Goal: Task Accomplishment & Management: Use online tool/utility

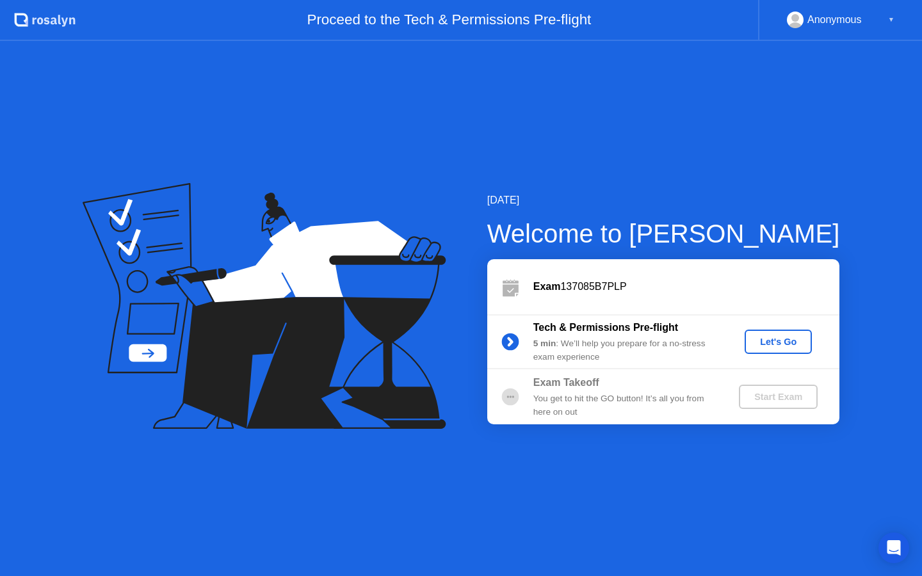
click at [779, 338] on div "Let's Go" at bounding box center [778, 342] width 57 height 10
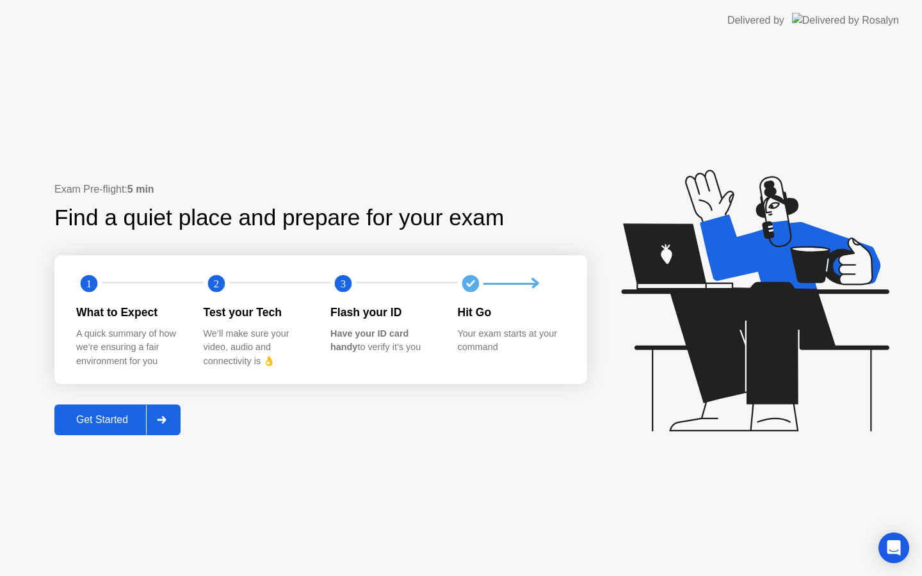
click at [107, 421] on div "Get Started" at bounding box center [102, 420] width 88 height 12
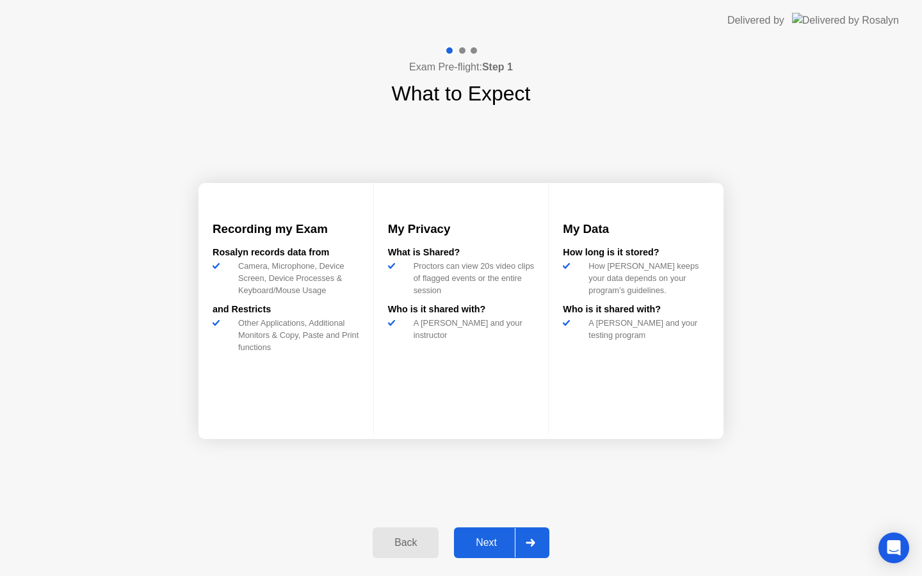
click at [477, 546] on div "Next" at bounding box center [486, 543] width 57 height 12
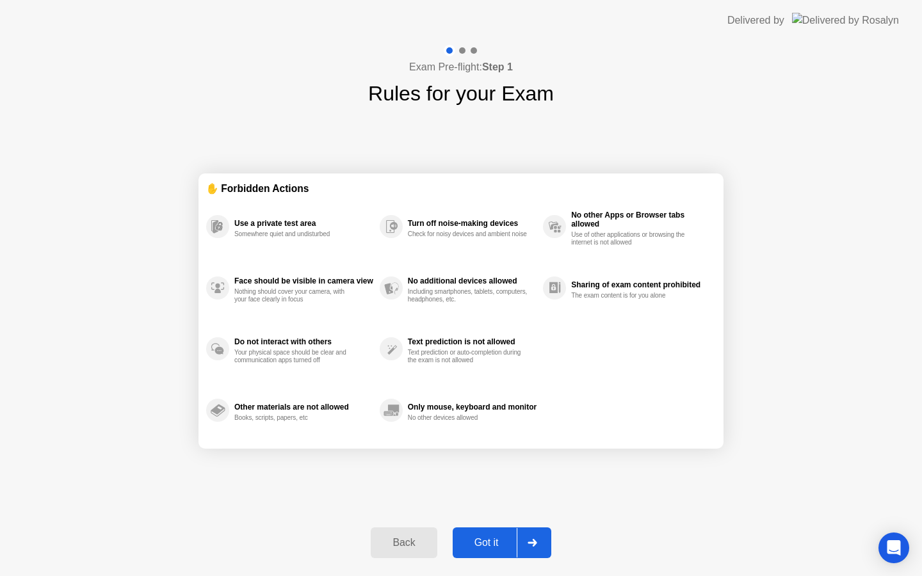
click at [477, 546] on div "Got it" at bounding box center [487, 543] width 60 height 12
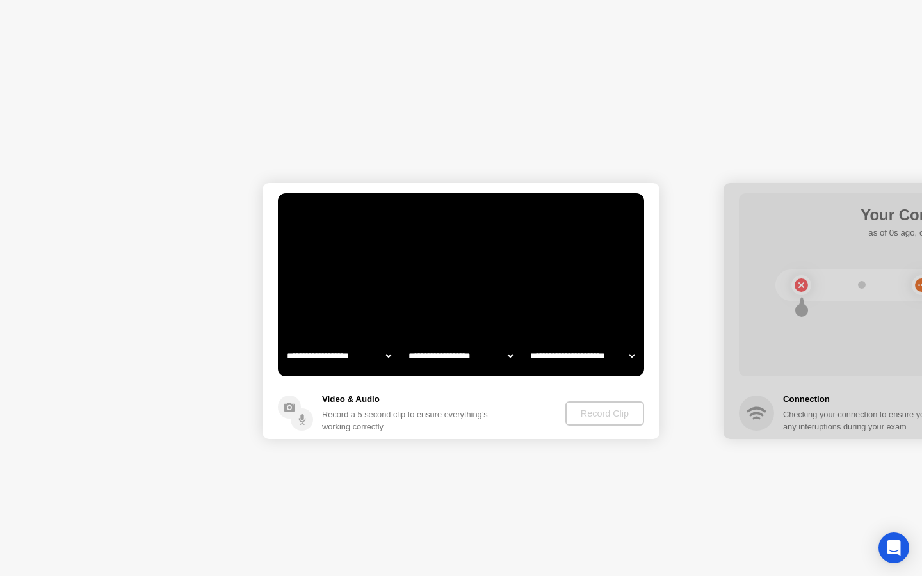
select select "**********"
select select "*******"
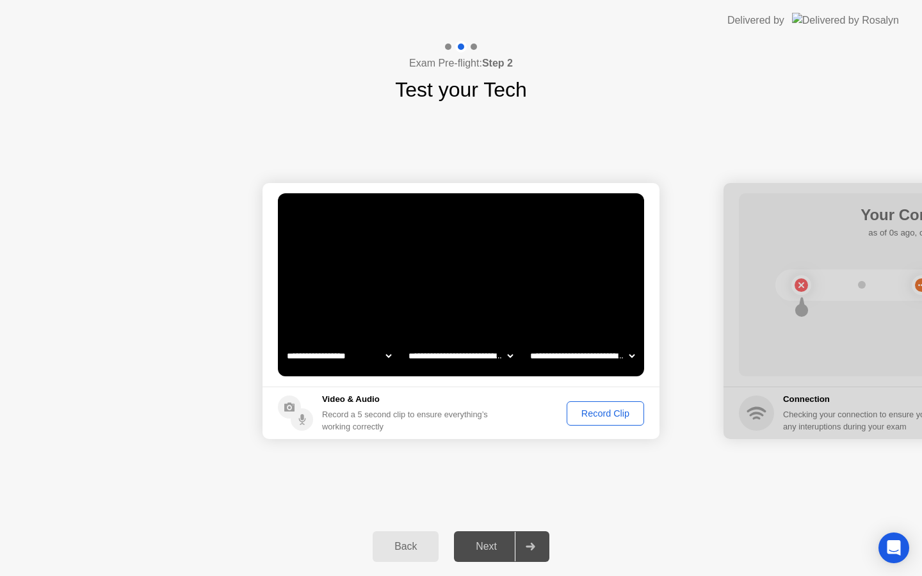
click at [333, 360] on select "**********" at bounding box center [339, 356] width 110 height 26
click at [484, 542] on div "Next" at bounding box center [486, 547] width 57 height 12
click at [596, 414] on div "Record Clip" at bounding box center [605, 414] width 69 height 10
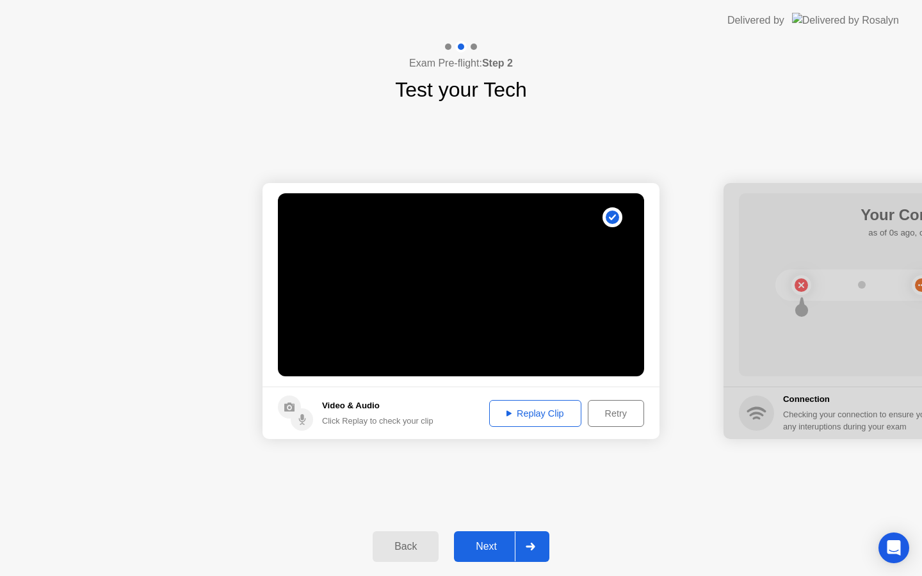
click at [476, 546] on div "Next" at bounding box center [486, 547] width 57 height 12
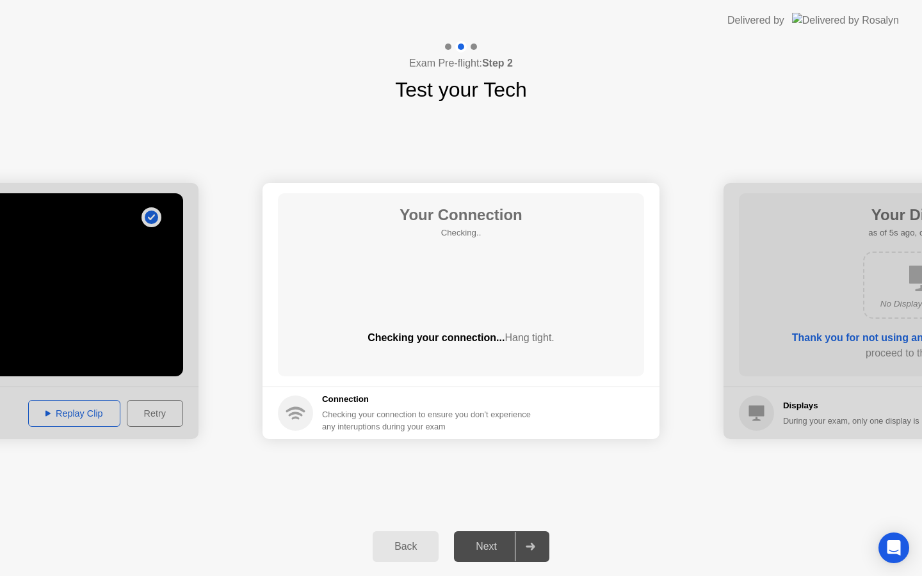
click at [322, 407] on div "Connection Checking your connection to ensure you don’t experience any interupt…" at bounding box center [430, 413] width 216 height 40
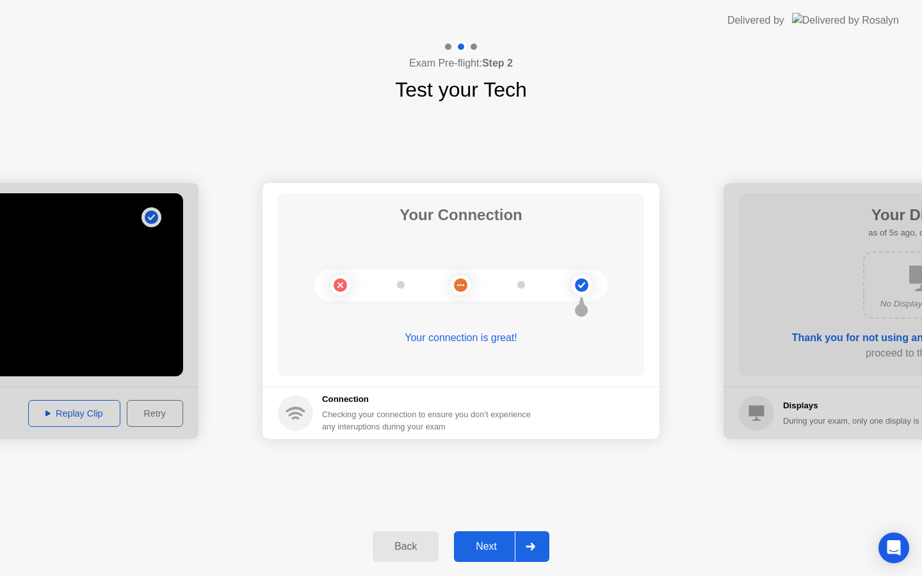
click at [498, 537] on button "Next" at bounding box center [501, 547] width 95 height 31
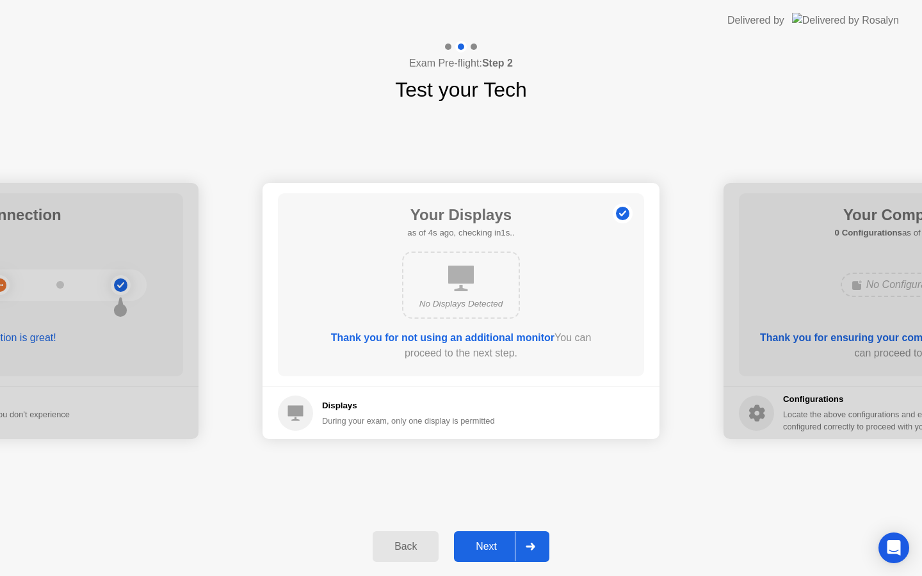
click at [472, 550] on div "Next" at bounding box center [486, 547] width 57 height 12
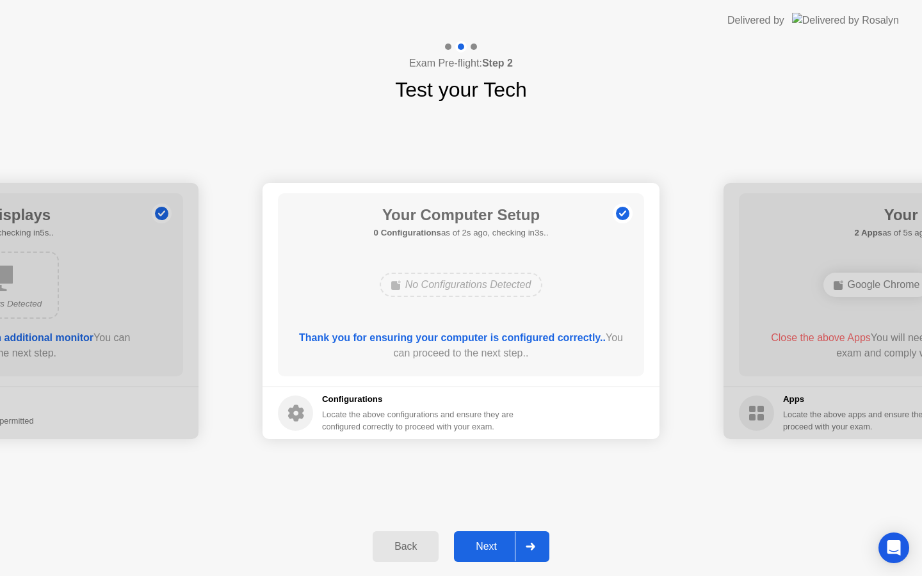
click at [472, 550] on div "Next" at bounding box center [486, 547] width 57 height 12
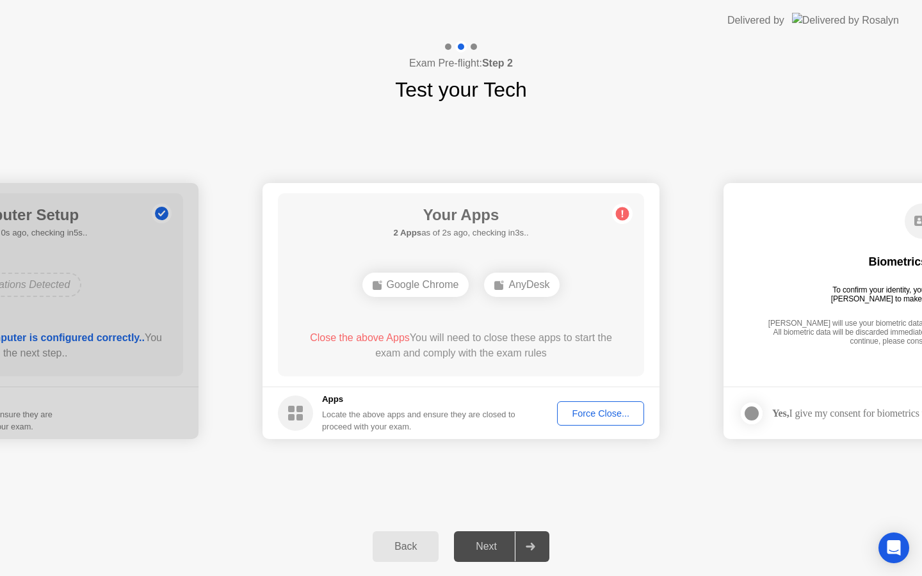
click at [588, 414] on div "Force Close..." at bounding box center [601, 414] width 78 height 10
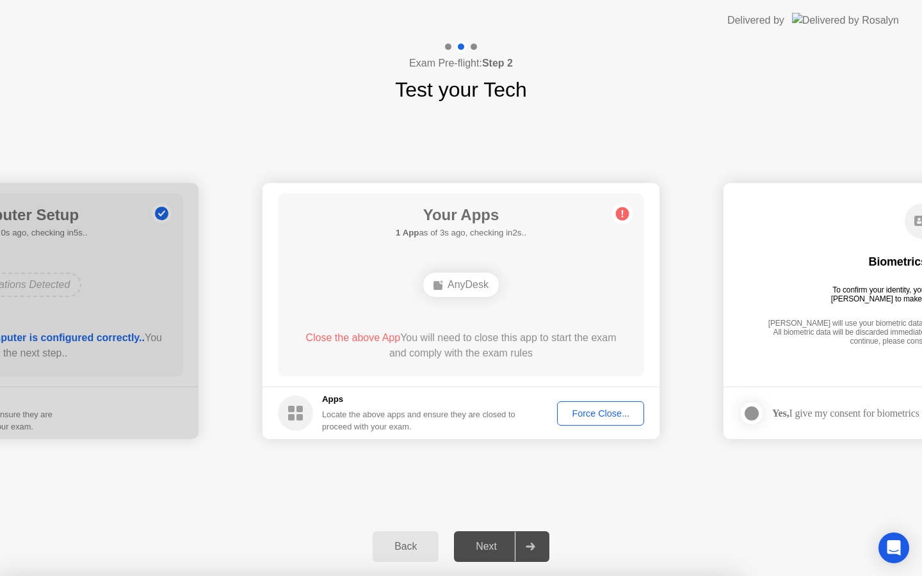
drag, startPoint x: 487, startPoint y: 355, endPoint x: 416, endPoint y: 346, distance: 71.7
click at [606, 414] on div "Force Close..." at bounding box center [601, 414] width 78 height 10
